Goal: Task Accomplishment & Management: Manage account settings

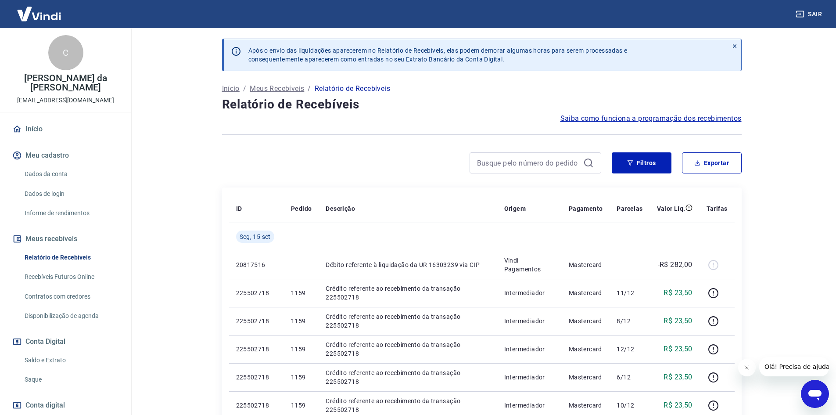
click at [279, 86] on p "Meus Recebíveis" at bounding box center [277, 88] width 54 height 11
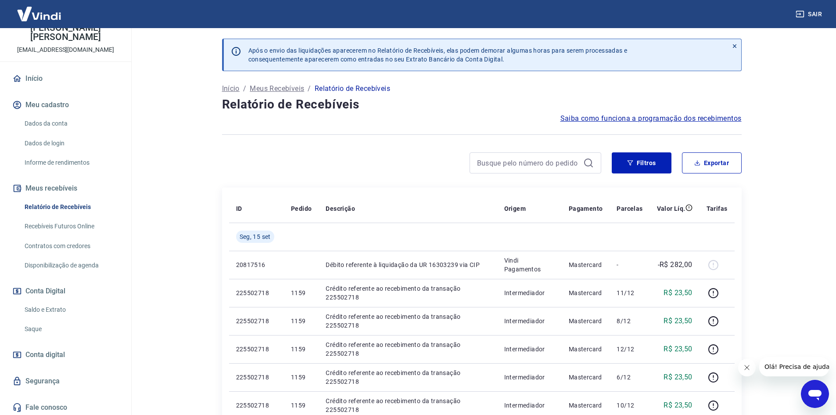
scroll to position [53, 0]
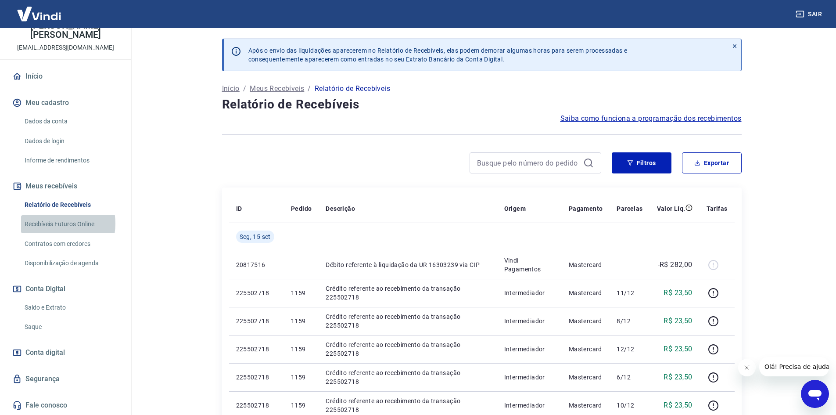
click at [53, 223] on link "Recebíveis Futuros Online" at bounding box center [71, 224] width 100 height 18
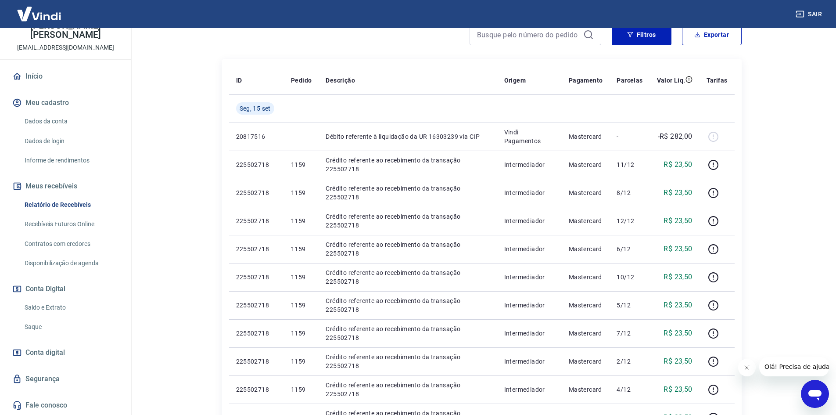
scroll to position [132, 0]
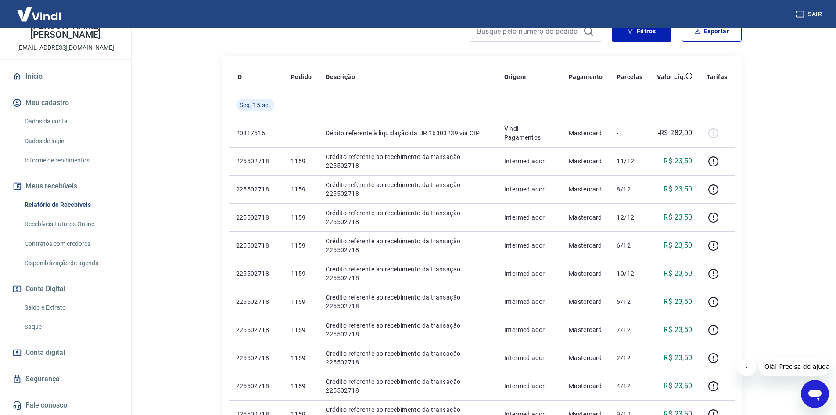
click at [44, 303] on link "Saldo e Extrato" at bounding box center [71, 307] width 100 height 18
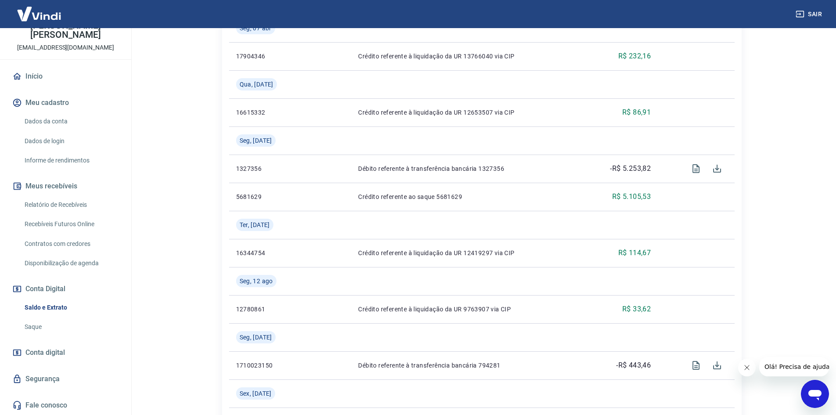
scroll to position [483, 0]
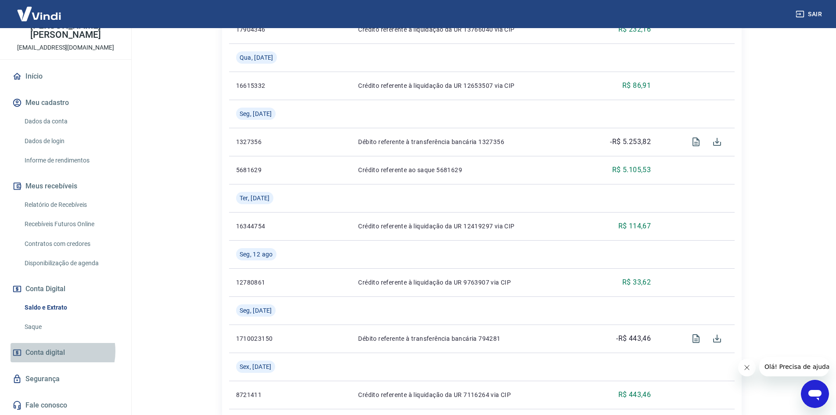
click at [54, 351] on span "Conta digital" at bounding box center [44, 352] width 39 height 12
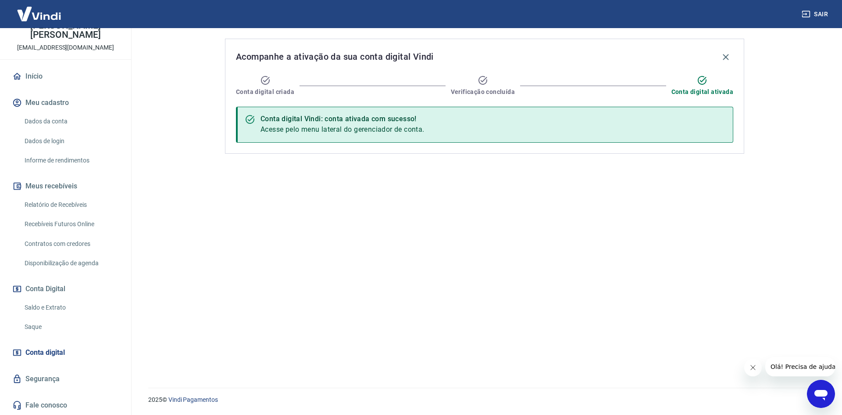
click at [62, 201] on link "Relatório de Recebíveis" at bounding box center [71, 205] width 100 height 18
